Goal: Task Accomplishment & Management: Manage account settings

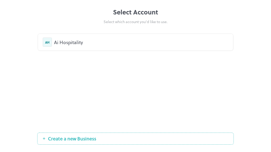
click at [77, 44] on div "Ai Hospitality" at bounding box center [141, 42] width 174 height 7
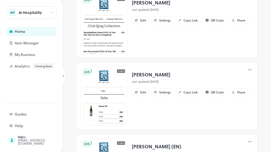
scroll to position [198, 0]
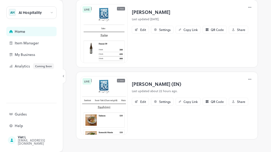
click at [144, 84] on p "[PERSON_NAME] (EN)" at bounding box center [190, 83] width 116 height 7
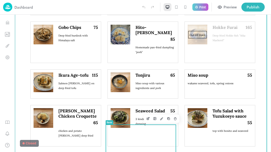
scroll to position [524, 0]
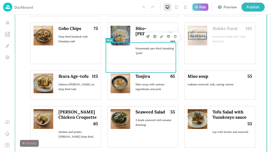
click at [155, 83] on span "Miso soup with various ingredients and pork" at bounding box center [150, 87] width 29 height 8
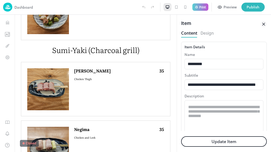
click at [263, 21] on icon at bounding box center [264, 24] width 6 height 6
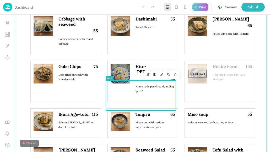
scroll to position [539, 0]
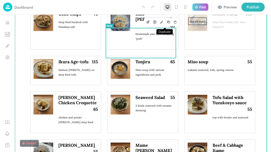
click at [167, 24] on icon "Duplicate" at bounding box center [169, 22] width 4 height 4
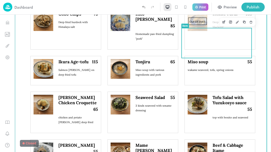
click at [241, 24] on button "Duplicate" at bounding box center [244, 22] width 7 height 7
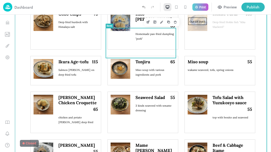
click at [174, 22] on icon "Delete" at bounding box center [176, 22] width 4 height 4
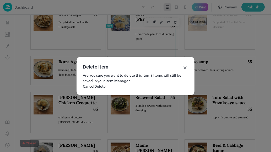
click at [106, 89] on button "Delete" at bounding box center [99, 86] width 11 height 6
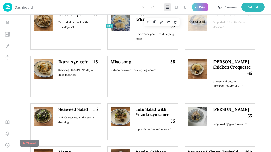
click at [174, 22] on icon "Delete" at bounding box center [176, 22] width 4 height 4
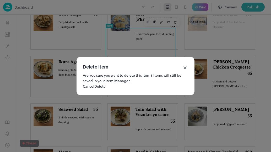
click at [106, 89] on button "Delete" at bounding box center [99, 86] width 11 height 6
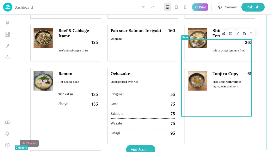
scroll to position [670, 0]
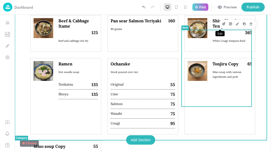
click at [222, 24] on icon "Edit" at bounding box center [224, 24] width 4 height 4
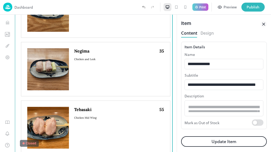
scroll to position [528, 0]
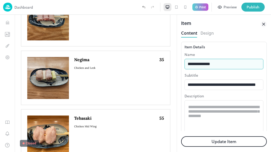
click at [225, 61] on input "**********" at bounding box center [224, 64] width 79 height 10
type input "*******"
click at [181, 136] on button "Update Item" at bounding box center [224, 141] width 86 height 10
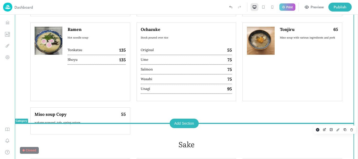
scroll to position [753, 0]
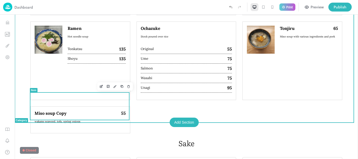
drag, startPoint x: 97, startPoint y: 88, endPoint x: 270, endPoint y: 87, distance: 172.8
click at [98, 88] on button "Edit" at bounding box center [101, 86] width 7 height 7
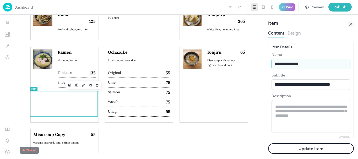
click at [271, 63] on input "**********" at bounding box center [311, 64] width 79 height 10
type input "*********"
click at [268, 143] on button "Update Item" at bounding box center [311, 148] width 86 height 10
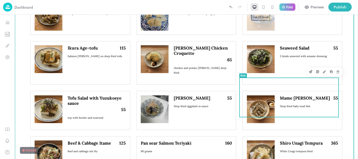
scroll to position [622, 0]
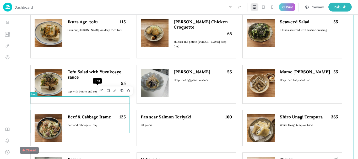
click at [98, 93] on button "Edit" at bounding box center [101, 90] width 7 height 7
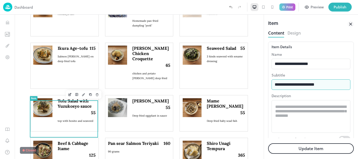
drag, startPoint x: 310, startPoint y: 99, endPoint x: 263, endPoint y: 87, distance: 47.8
type input "**********"
click at [268, 143] on button "Update Item" at bounding box center [311, 148] width 86 height 10
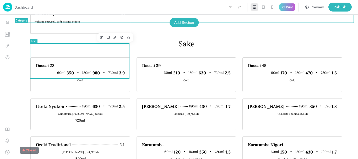
scroll to position [858, 0]
